Goal: Information Seeking & Learning: Learn about a topic

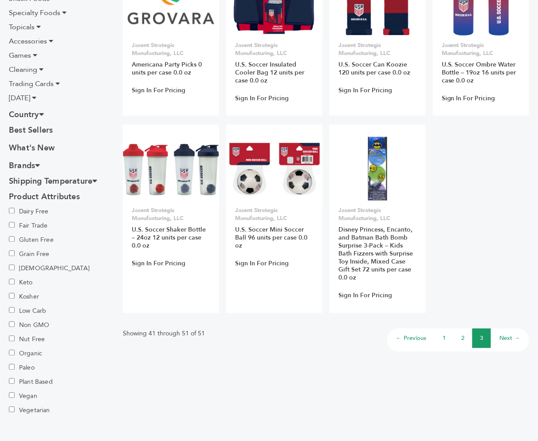
scroll to position [409, 0]
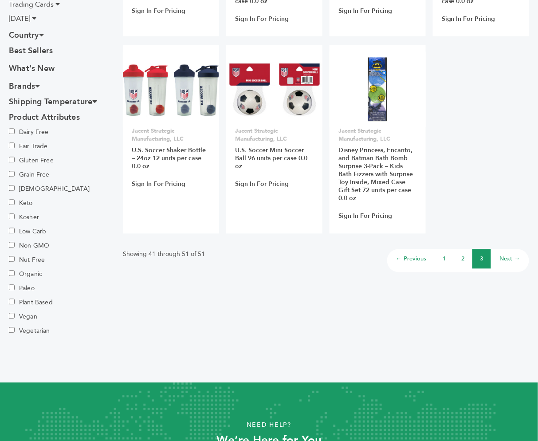
click at [464, 256] on link "2" at bounding box center [463, 259] width 3 height 8
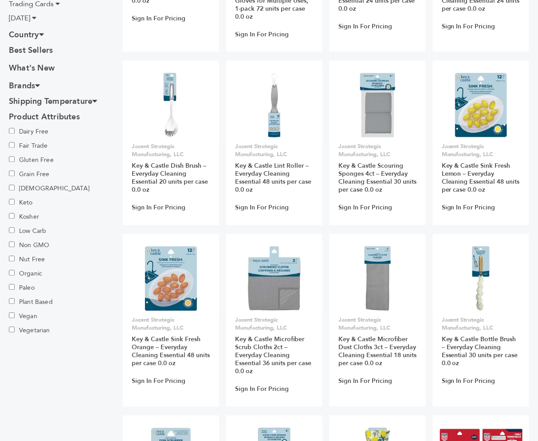
scroll to position [660, 0]
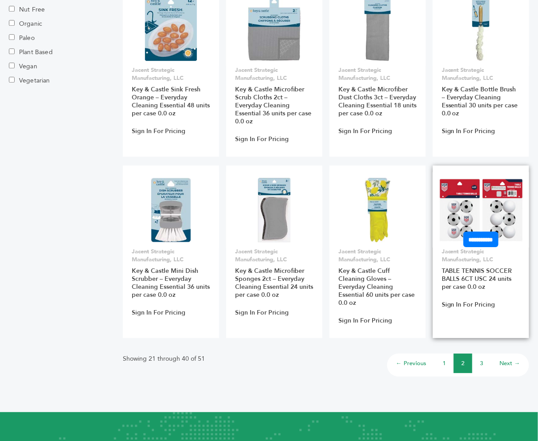
click at [477, 220] on img at bounding box center [481, 210] width 85 height 64
